Goal: Find specific page/section: Find specific page/section

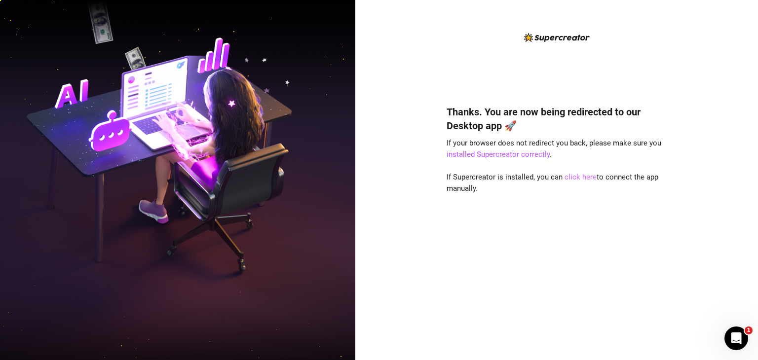
click at [586, 180] on link "click here" at bounding box center [580, 177] width 32 height 9
click at [580, 180] on link "click here" at bounding box center [580, 177] width 32 height 9
click at [570, 179] on link "click here" at bounding box center [580, 177] width 32 height 9
click at [582, 176] on link "click here" at bounding box center [580, 177] width 32 height 9
click at [564, 178] on link "click here" at bounding box center [580, 177] width 32 height 9
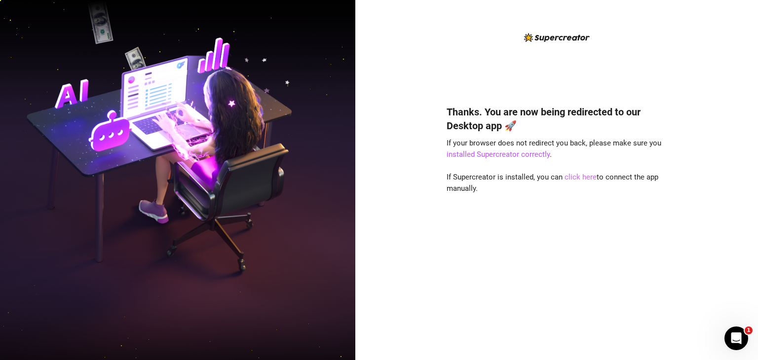
click at [570, 178] on link "click here" at bounding box center [580, 177] width 32 height 9
click at [576, 177] on link "click here" at bounding box center [580, 177] width 32 height 9
click at [573, 180] on link "click here" at bounding box center [580, 177] width 32 height 9
click at [583, 180] on link "click here" at bounding box center [580, 177] width 32 height 9
click at [573, 175] on link "click here" at bounding box center [580, 177] width 32 height 9
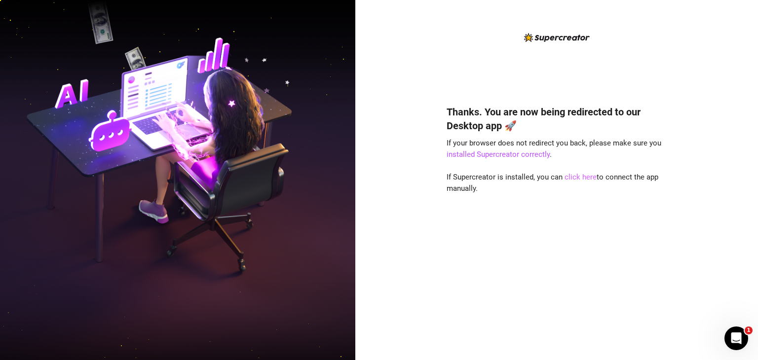
click at [571, 178] on link "click here" at bounding box center [580, 177] width 32 height 9
click at [586, 180] on link "click here" at bounding box center [580, 177] width 32 height 9
click at [570, 178] on link "click here" at bounding box center [580, 177] width 32 height 9
click at [583, 180] on link "click here" at bounding box center [580, 177] width 32 height 9
